Goal: Task Accomplishment & Management: Manage account settings

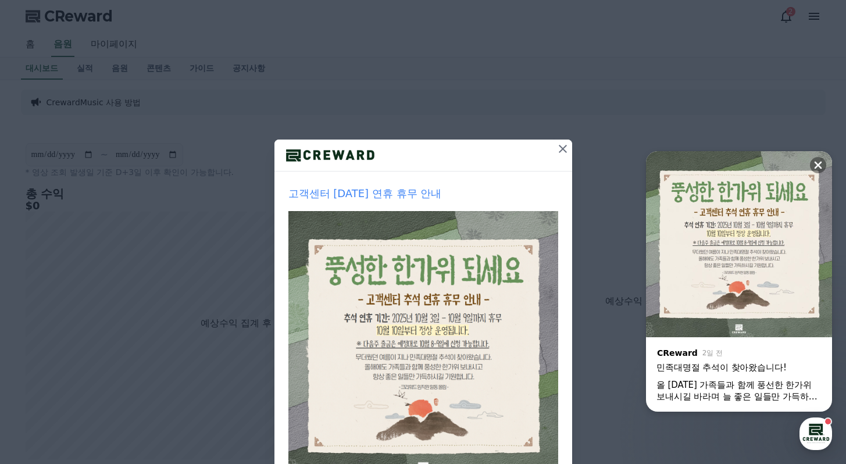
click at [559, 147] on icon at bounding box center [563, 149] width 8 height 8
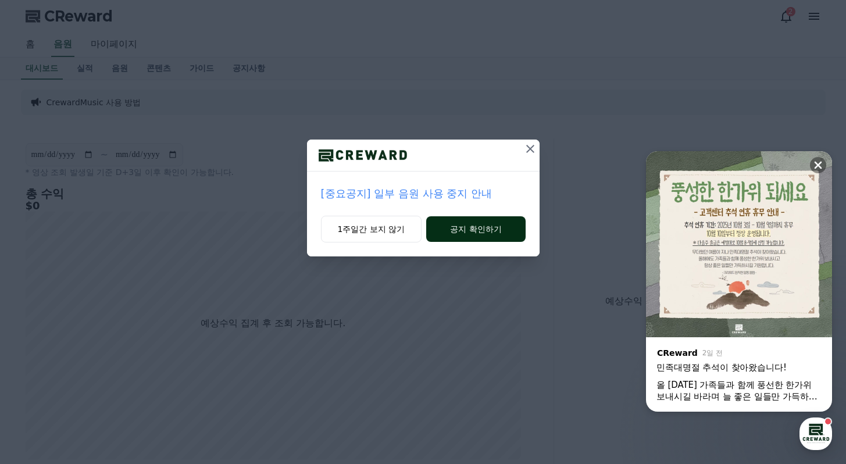
click at [475, 236] on button "공지 확인하기" at bounding box center [475, 229] width 99 height 26
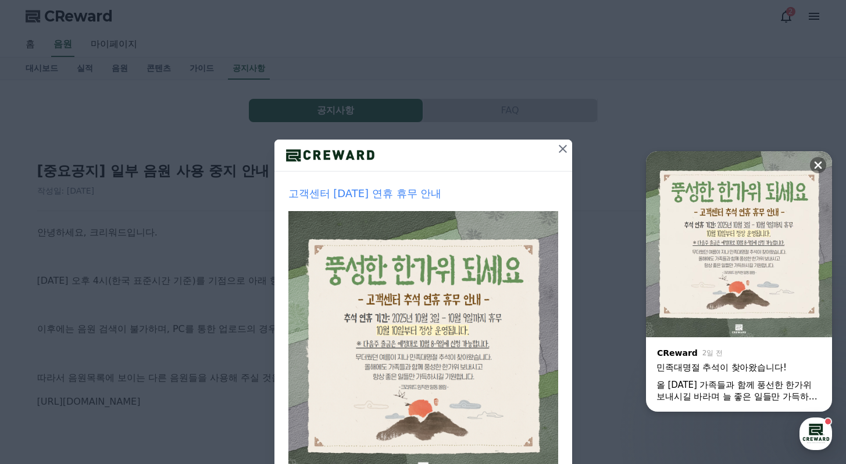
scroll to position [90, 0]
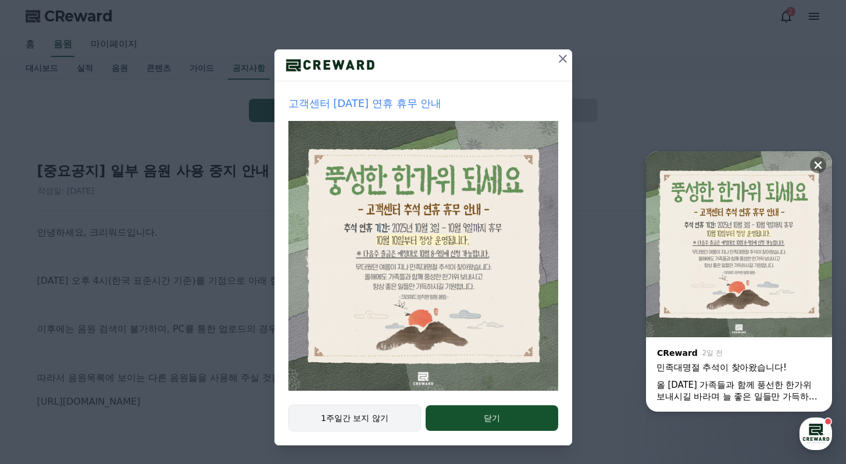
click at [363, 410] on button "1주일간 보지 않기" at bounding box center [354, 418] width 133 height 27
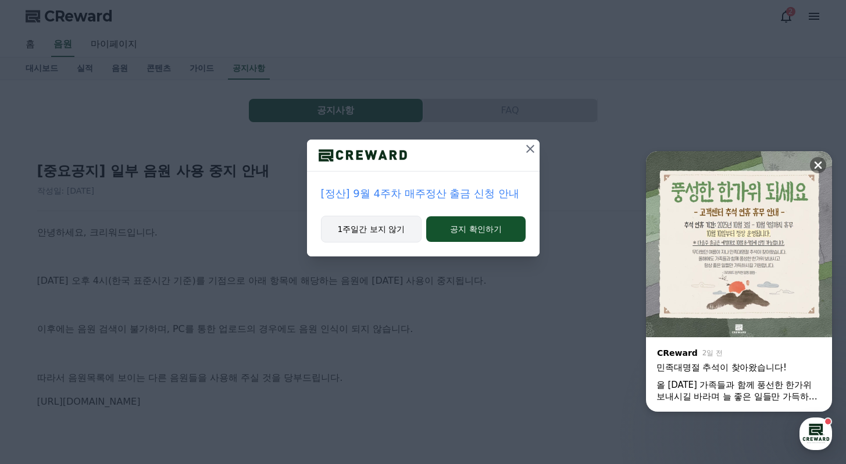
click at [375, 232] on button "1주일간 보지 않기" at bounding box center [371, 229] width 101 height 27
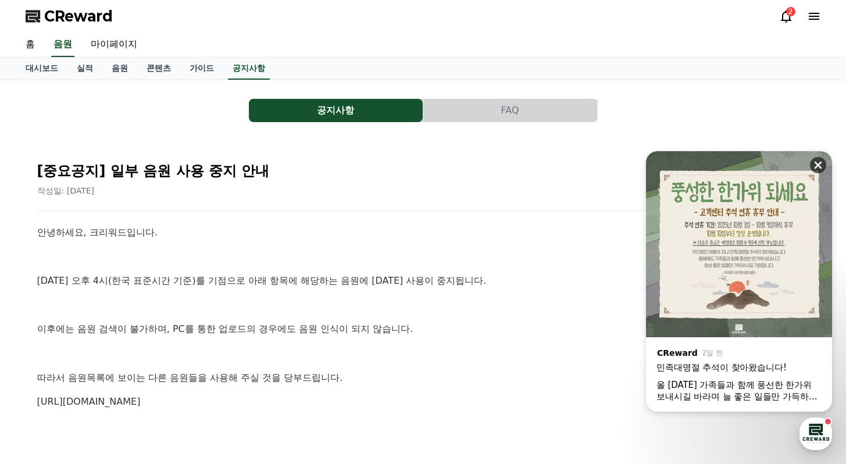
click at [822, 164] on icon at bounding box center [818, 165] width 12 height 12
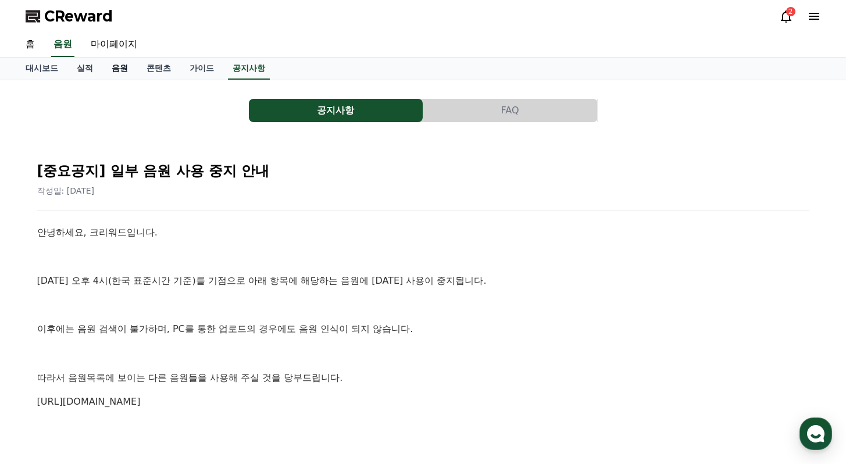
click at [113, 68] on link "음원" at bounding box center [119, 69] width 35 height 22
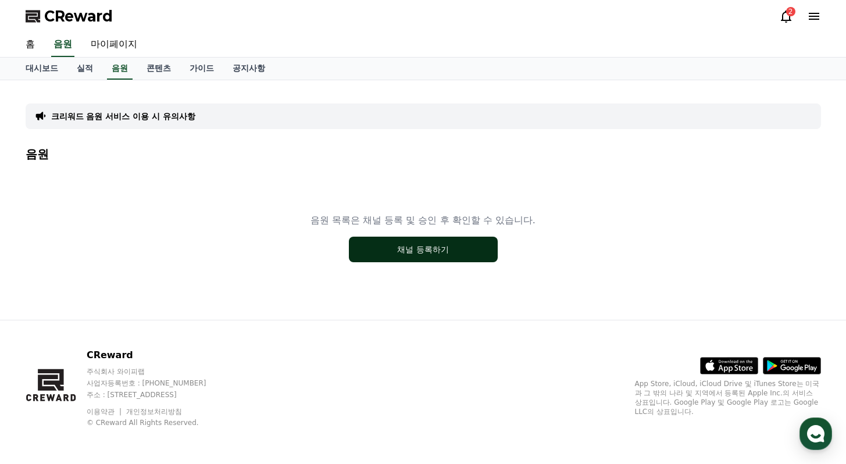
click at [413, 252] on button "채널 등록하기" at bounding box center [423, 250] width 149 height 26
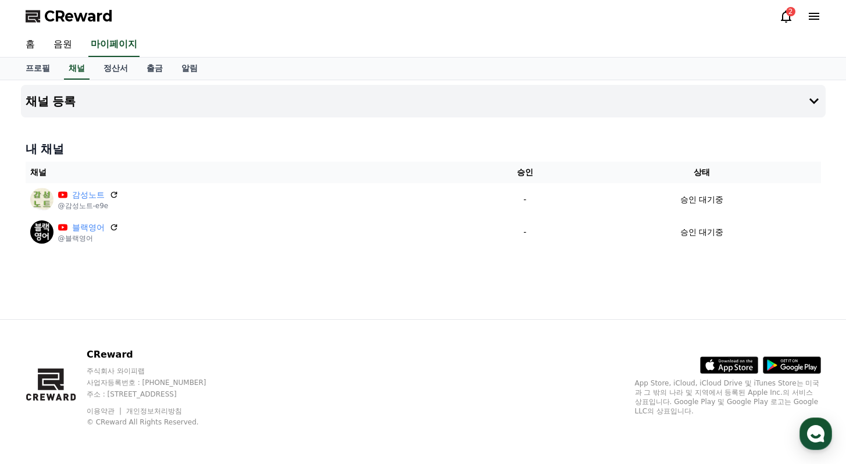
click at [341, 265] on div "채널 등록 내 채널 채널 승인 상태 감성노트 @감성노트-e9e - 승인 대기중 블랙영어 @블랙영어 - 승인 대기중" at bounding box center [423, 199] width 814 height 239
